Goal: Task Accomplishment & Management: Use online tool/utility

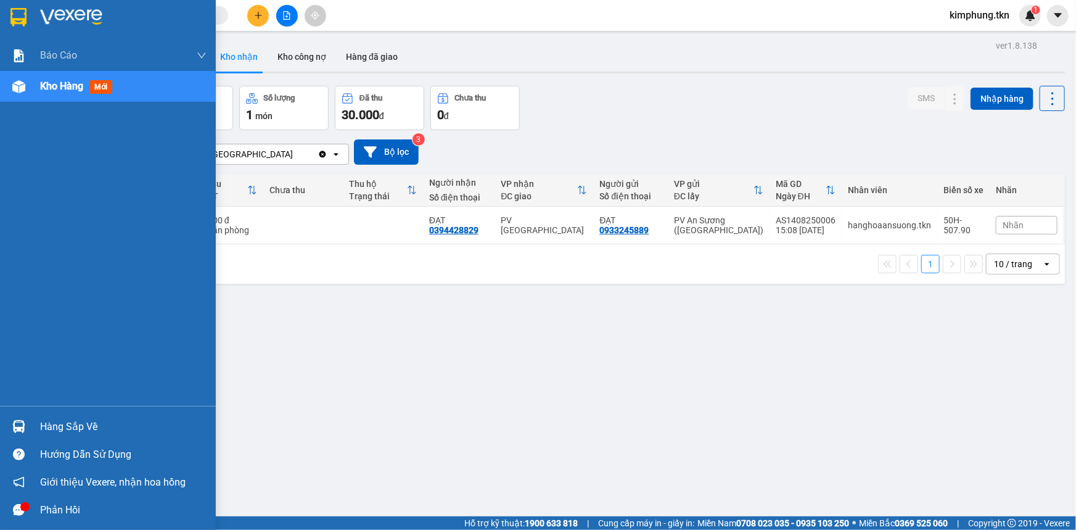
click at [76, 428] on div "Hàng sắp về" at bounding box center [123, 427] width 167 height 19
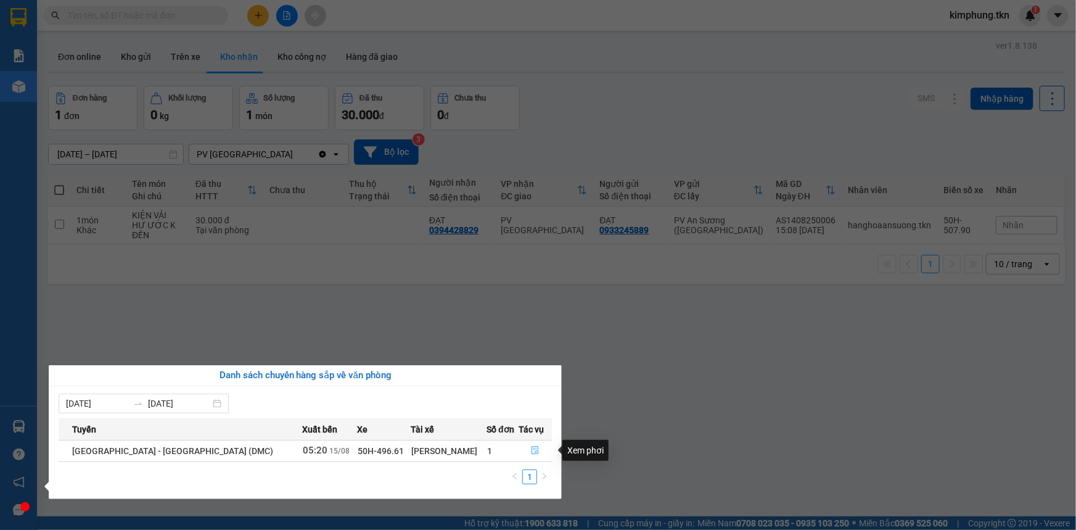
click at [536, 453] on button "button" at bounding box center [535, 451] width 32 height 20
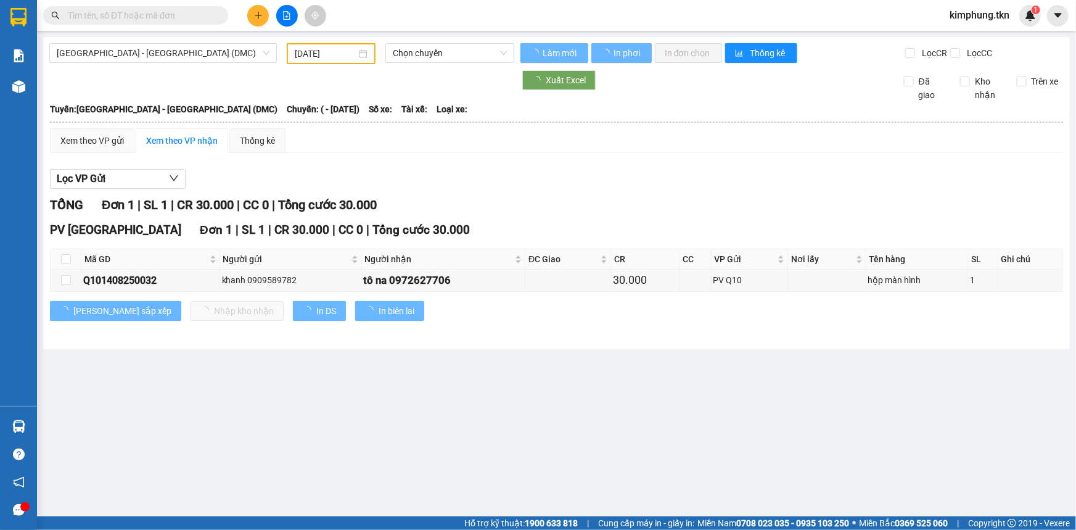
type input "[DATE]"
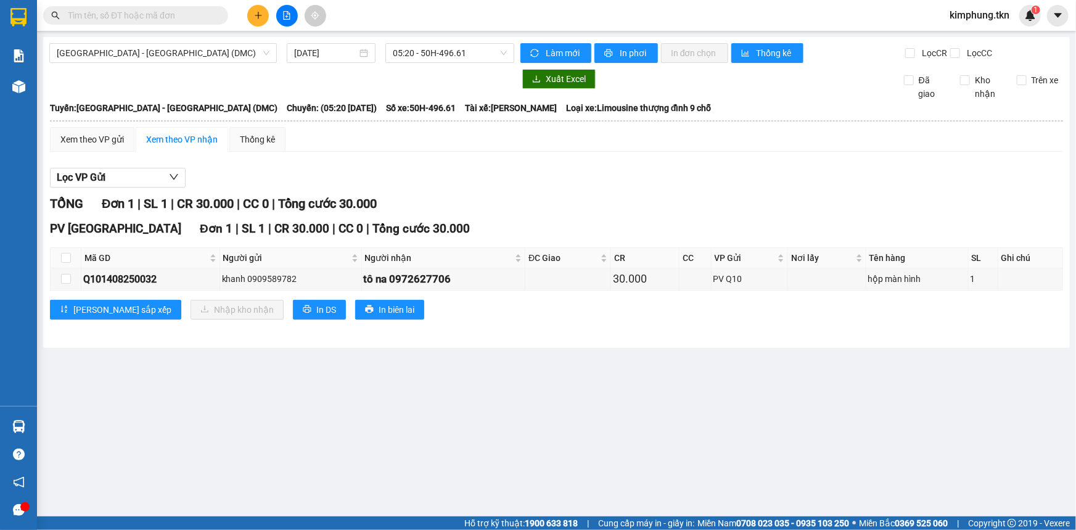
click at [59, 257] on th at bounding box center [66, 258] width 31 height 20
click at [68, 278] on input "checkbox" at bounding box center [66, 279] width 10 height 10
checkbox input "true"
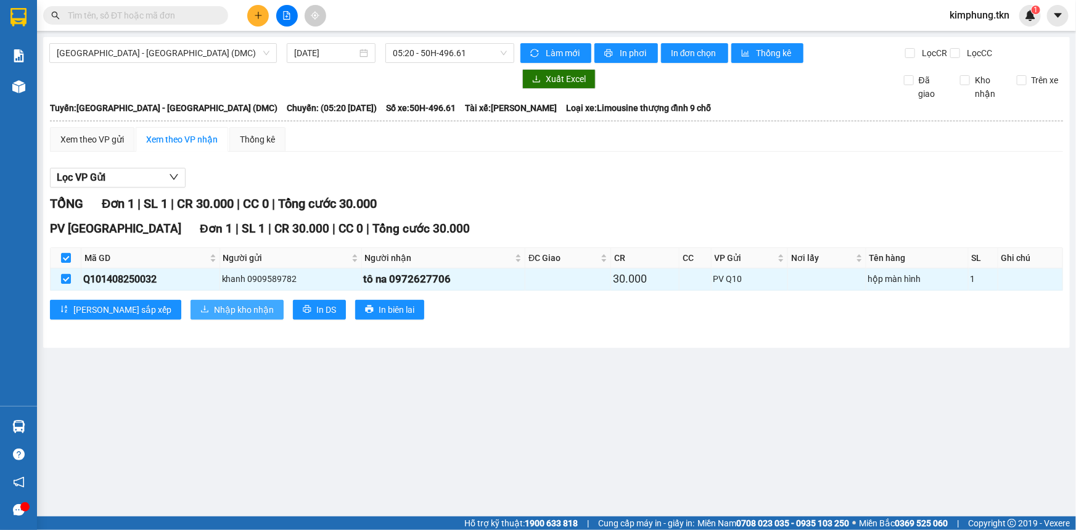
click at [214, 303] on span "Nhập kho nhận" at bounding box center [244, 310] width 60 height 14
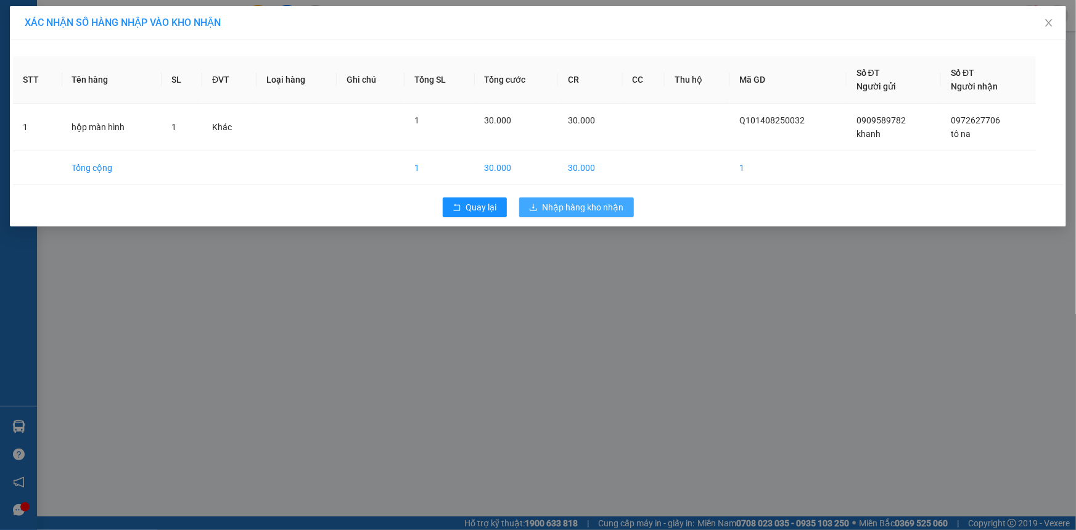
click at [601, 213] on span "Nhập hàng kho nhận" at bounding box center [583, 207] width 81 height 14
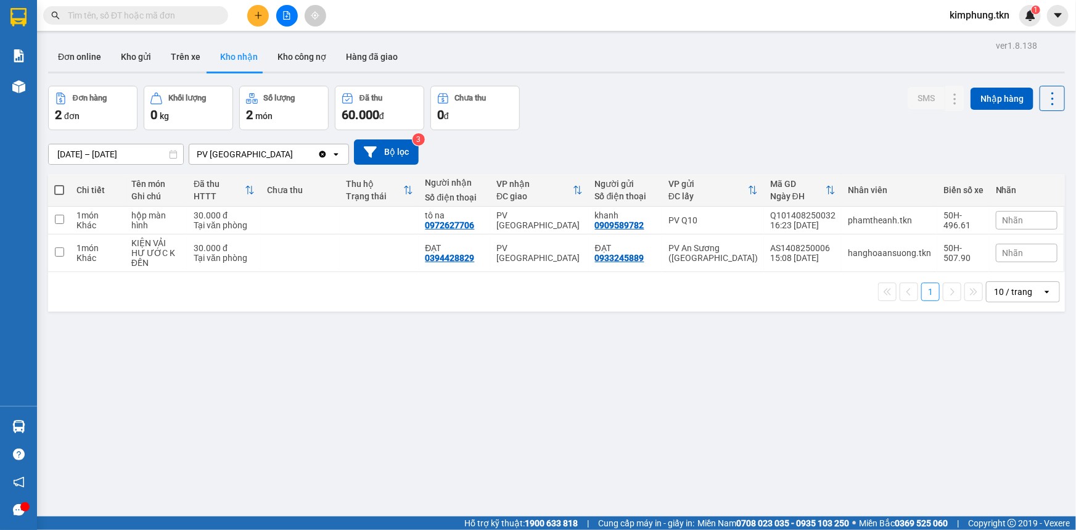
click at [56, 191] on span at bounding box center [59, 190] width 10 height 10
click at [59, 184] on input "checkbox" at bounding box center [59, 184] width 0 height 0
checkbox input "true"
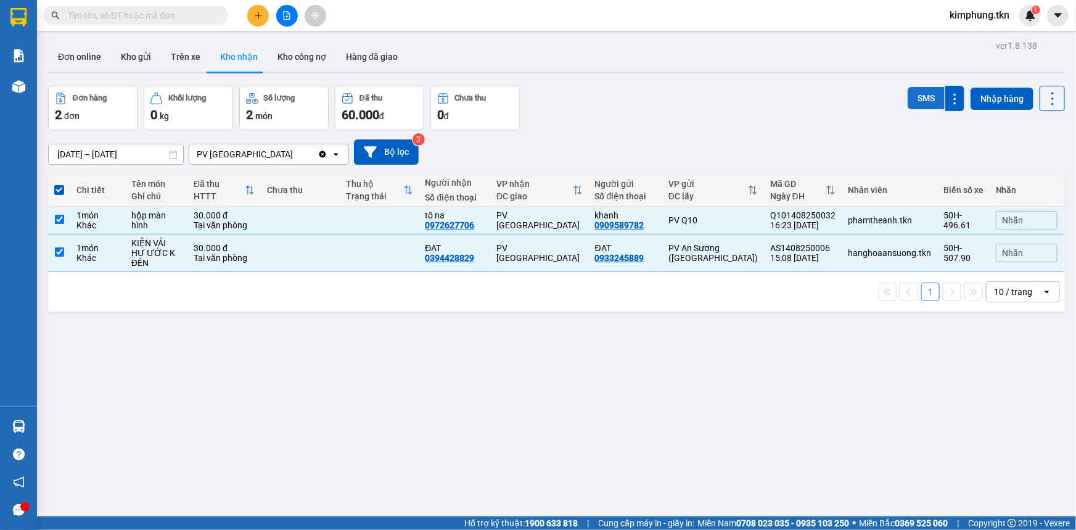
click at [933, 99] on button "SMS" at bounding box center [926, 98] width 37 height 22
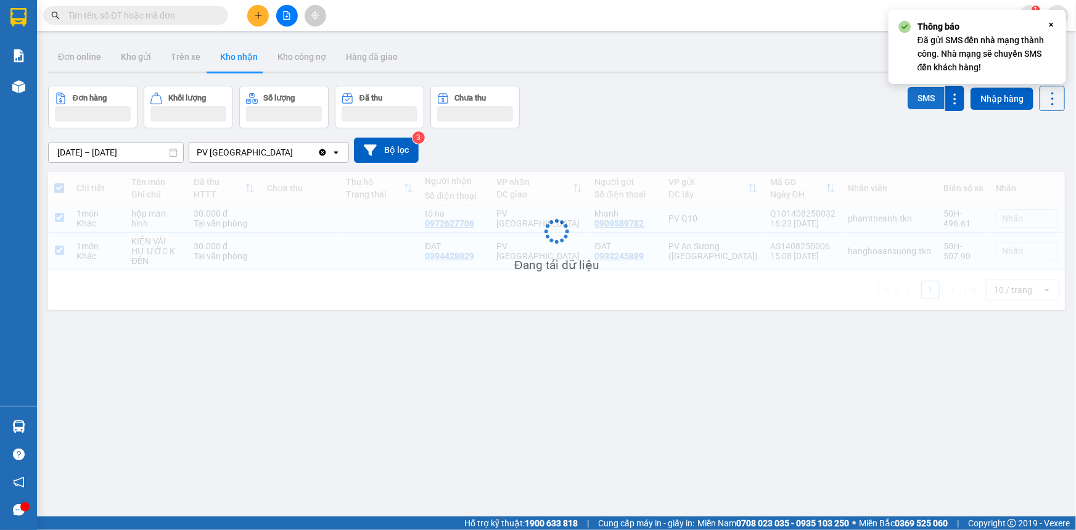
click at [933, 99] on button "SMS" at bounding box center [926, 98] width 37 height 22
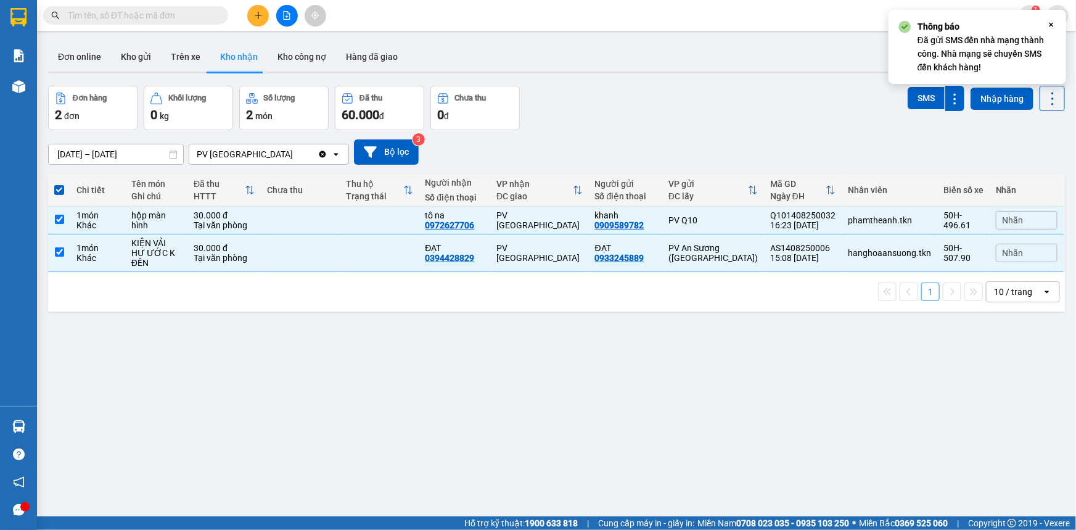
click at [1048, 25] on icon "Close" at bounding box center [1052, 25] width 10 height 10
